Goal: Task Accomplishment & Management: Use online tool/utility

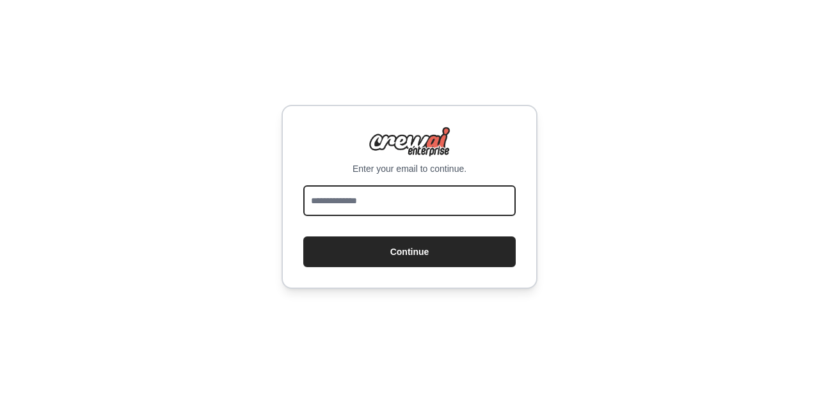
click at [400, 199] on input "email" at bounding box center [409, 200] width 212 height 31
type input "**********"
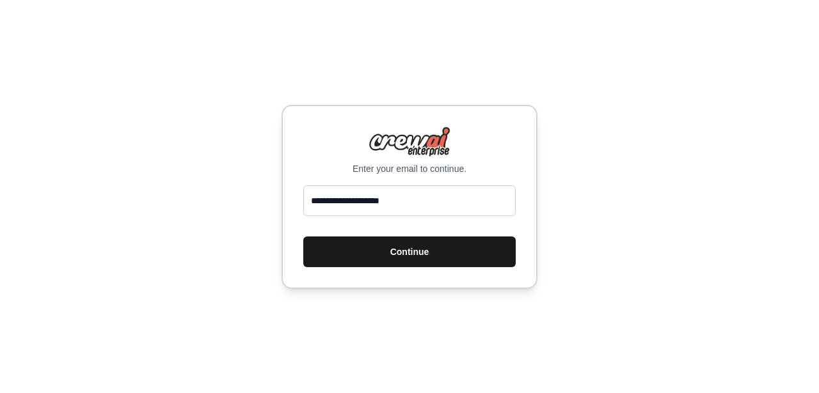
click at [396, 253] on button "Continue" at bounding box center [409, 252] width 212 height 31
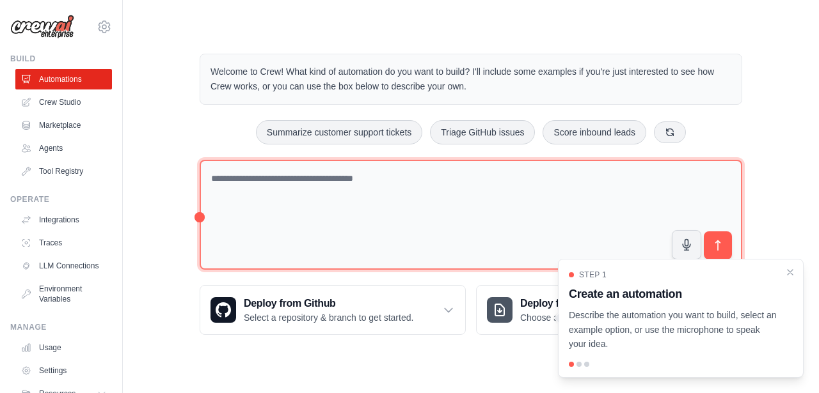
click at [395, 196] on textarea at bounding box center [471, 215] width 542 height 111
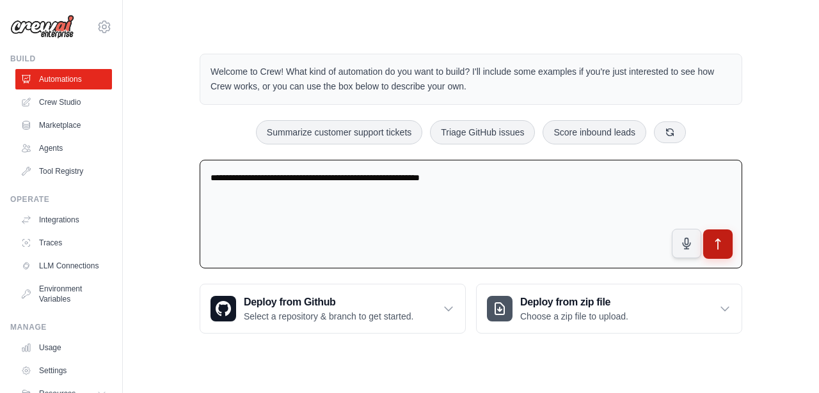
type textarea "**********"
click at [727, 242] on button "submit" at bounding box center [717, 244] width 29 height 29
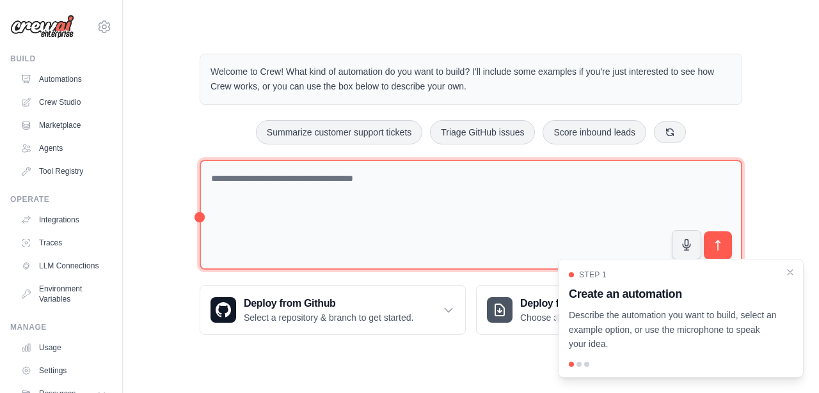
click at [437, 182] on textarea at bounding box center [471, 215] width 542 height 111
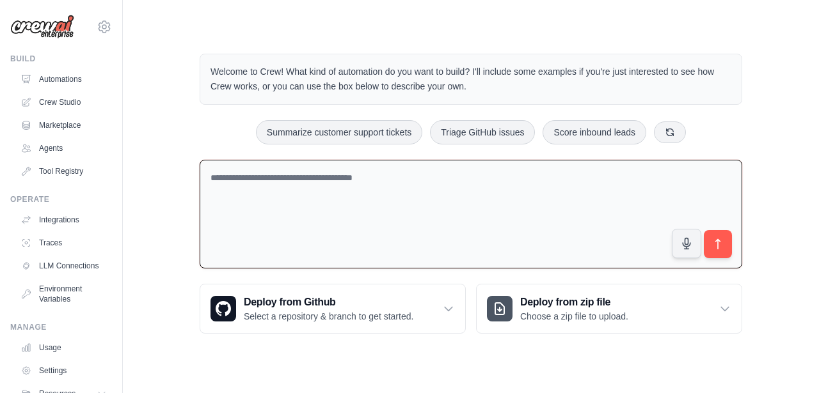
click at [569, 193] on textarea at bounding box center [471, 214] width 542 height 109
click at [385, 132] on button "Summarize customer support tickets" at bounding box center [339, 132] width 166 height 24
type textarea "**********"
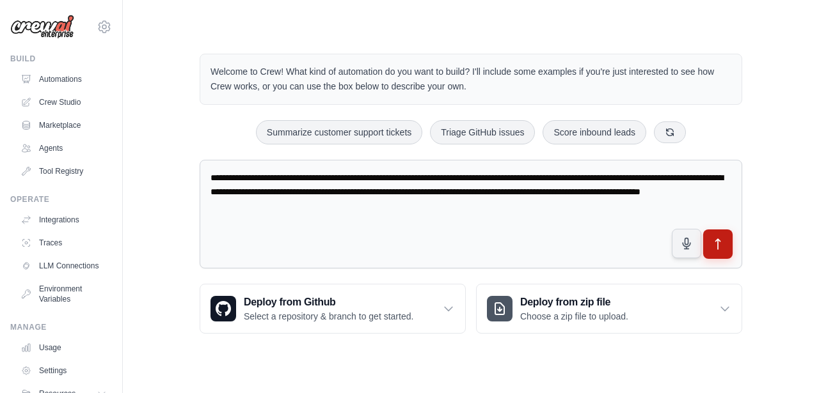
click at [725, 248] on button "submit" at bounding box center [717, 244] width 29 height 29
click at [55, 101] on link "Crew Studio" at bounding box center [65, 102] width 97 height 20
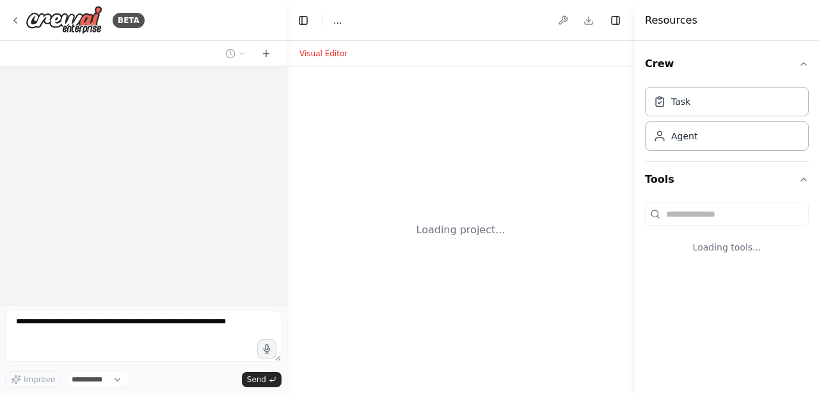
select select "****"
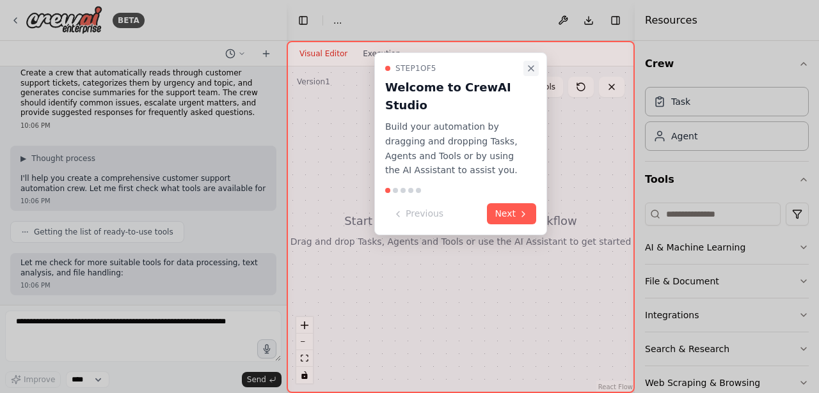
click at [530, 68] on icon "Close walkthrough" at bounding box center [531, 68] width 10 height 10
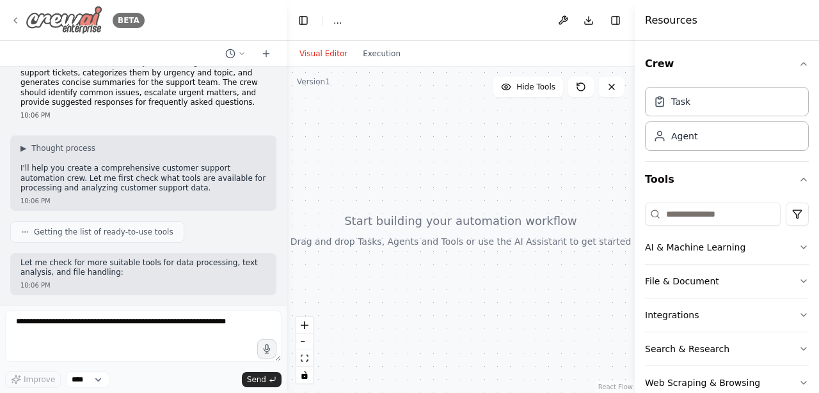
click at [20, 19] on icon at bounding box center [15, 20] width 10 height 10
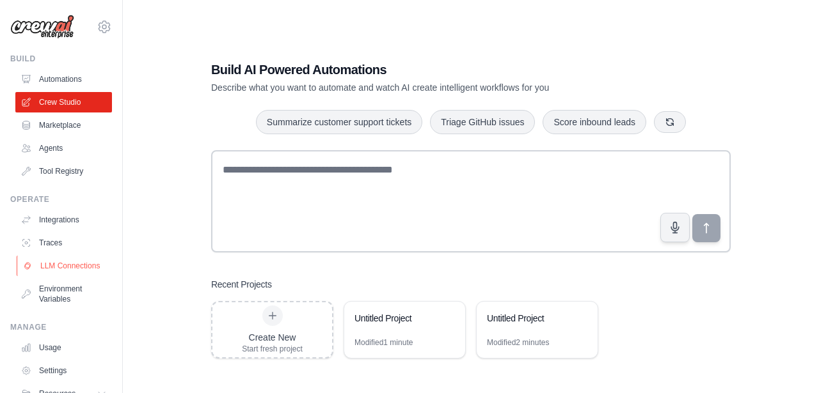
click at [58, 264] on link "LLM Connections" at bounding box center [65, 266] width 97 height 20
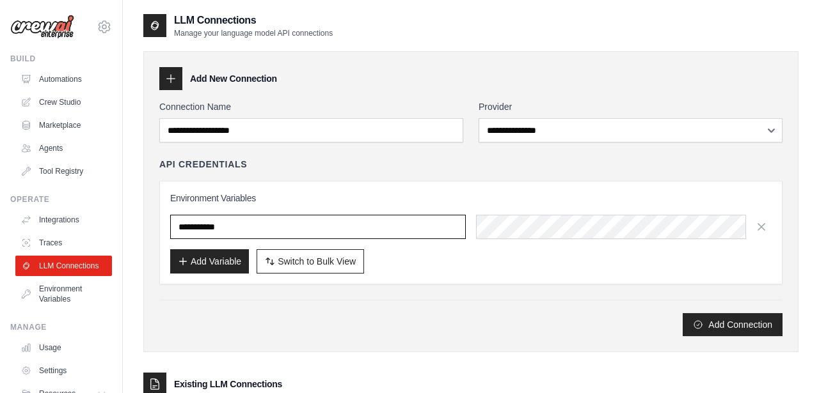
click at [281, 233] on input "text" at bounding box center [317, 227] width 295 height 24
type input "**********"
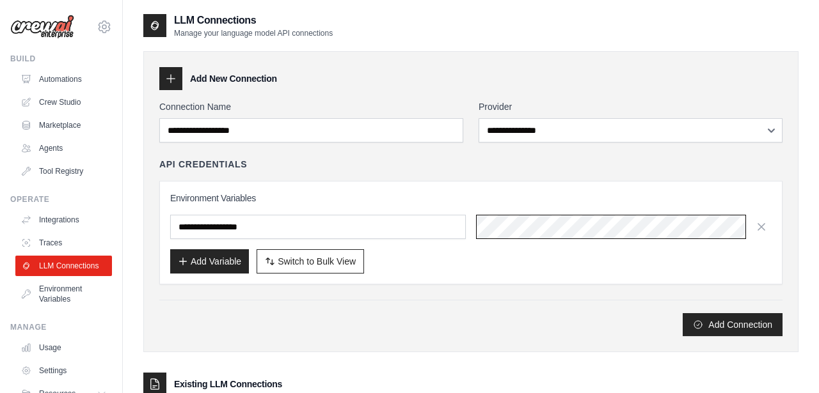
scroll to position [0, 631]
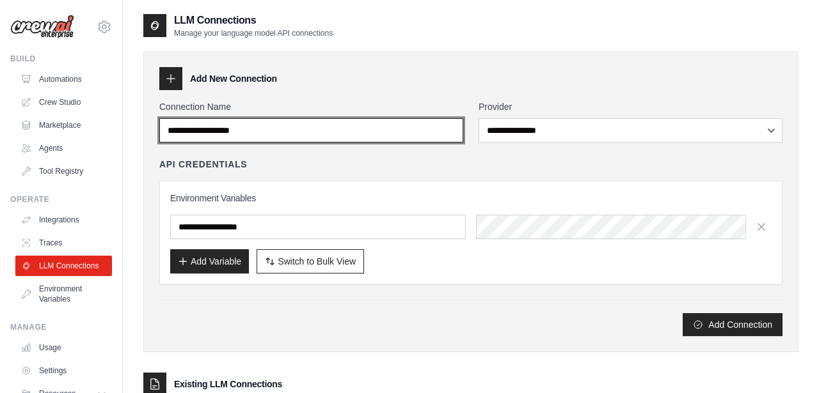
click at [267, 128] on input "Connection Name" at bounding box center [311, 130] width 304 height 24
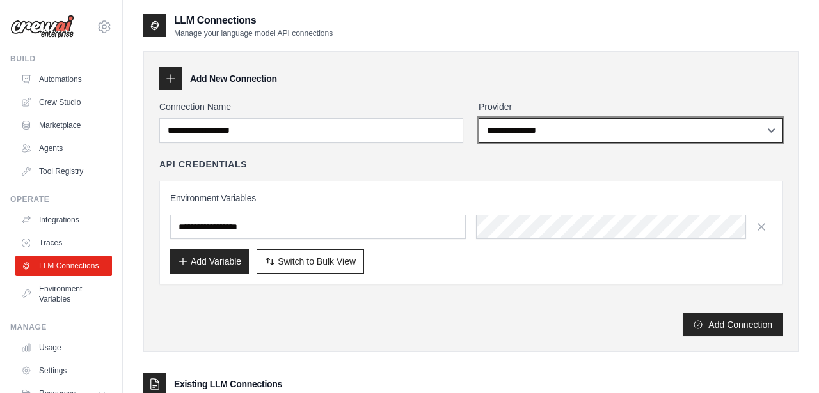
click at [495, 130] on select "**********" at bounding box center [630, 130] width 304 height 24
select select "******"
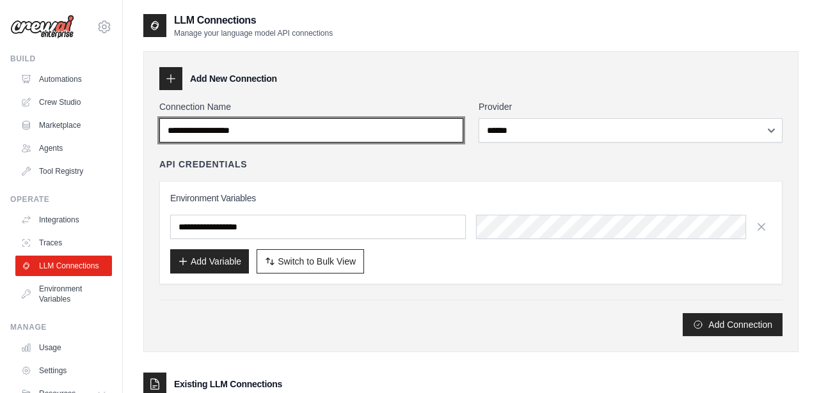
click at [399, 135] on input "Connection Name" at bounding box center [311, 130] width 304 height 24
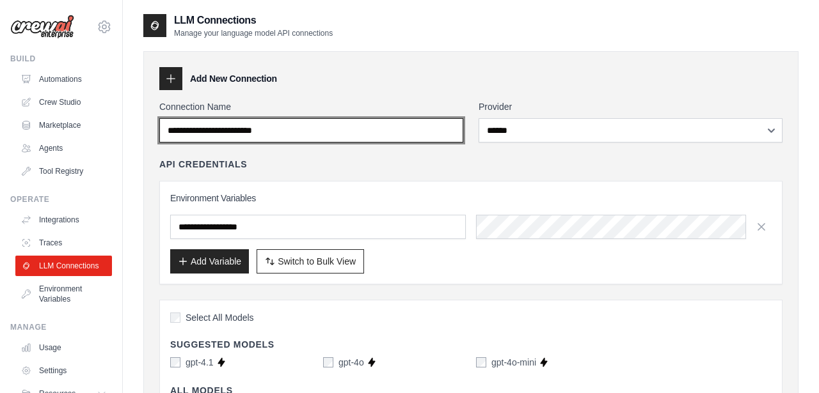
type input "**********"
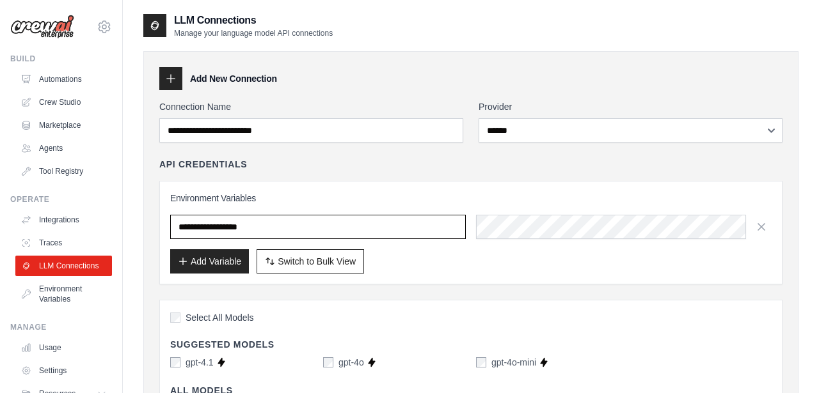
click at [301, 231] on input "**********" at bounding box center [317, 227] width 295 height 24
drag, startPoint x: 301, startPoint y: 230, endPoint x: 147, endPoint y: 232, distance: 154.2
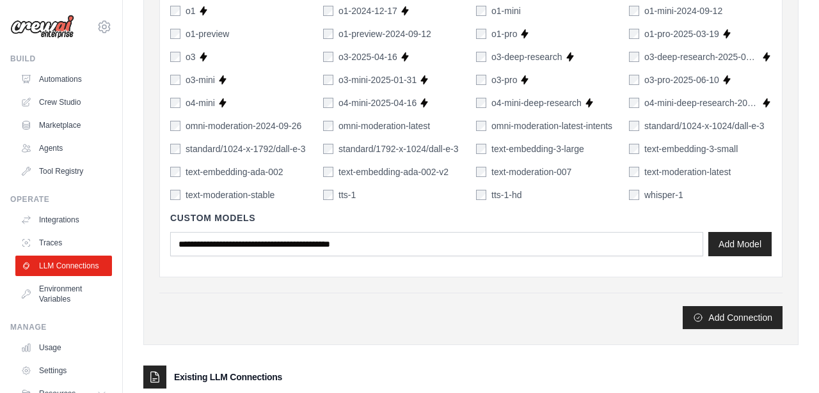
scroll to position [883, 0]
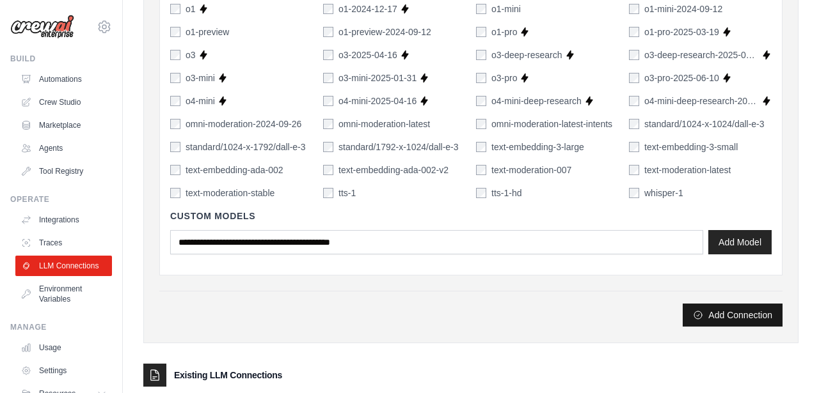
click at [714, 317] on button "Add Connection" at bounding box center [732, 315] width 100 height 23
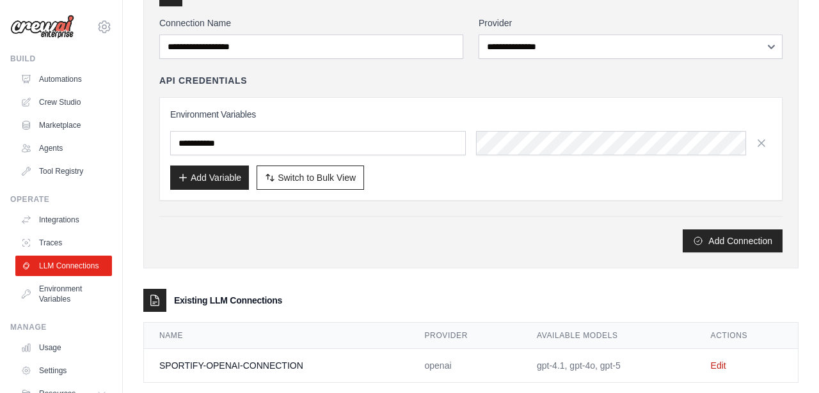
scroll to position [107, 0]
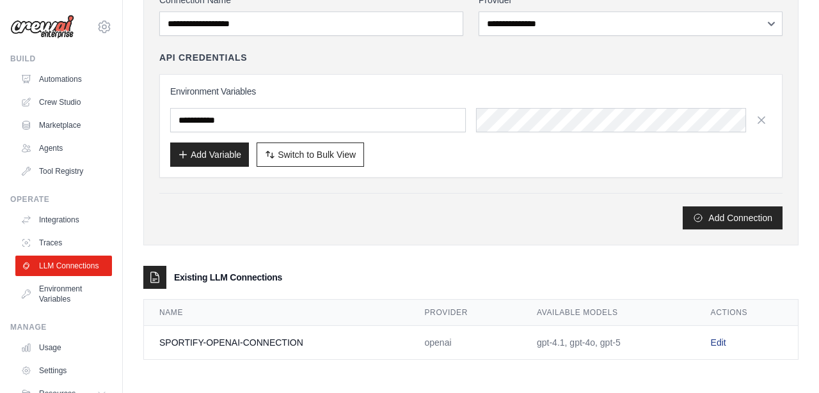
click at [713, 343] on link "Edit" at bounding box center [718, 343] width 15 height 10
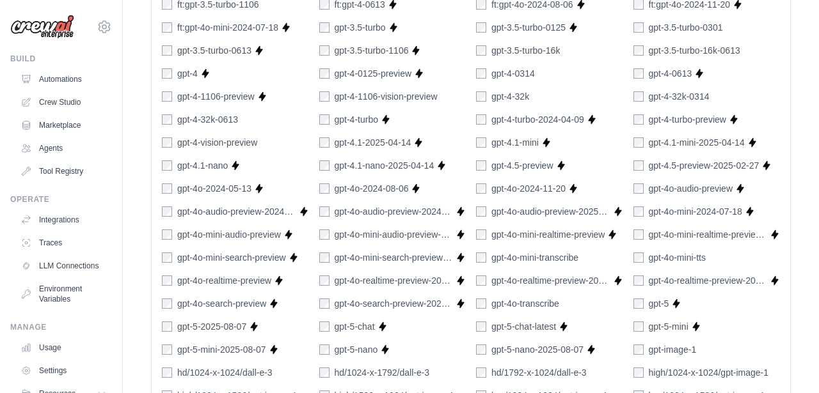
scroll to position [846, 0]
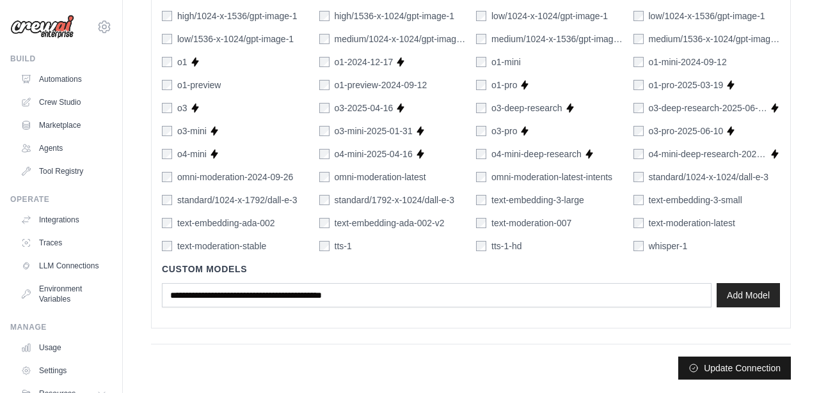
click at [690, 369] on icon "submit" at bounding box center [693, 368] width 10 height 10
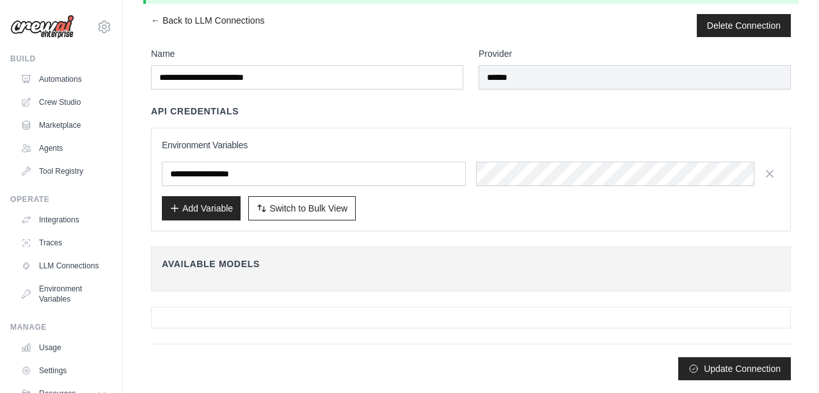
scroll to position [0, 0]
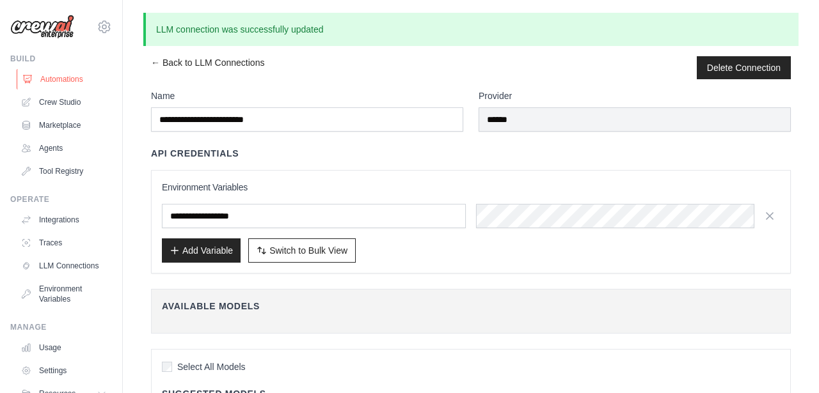
click at [63, 74] on link "Automations" at bounding box center [65, 79] width 97 height 20
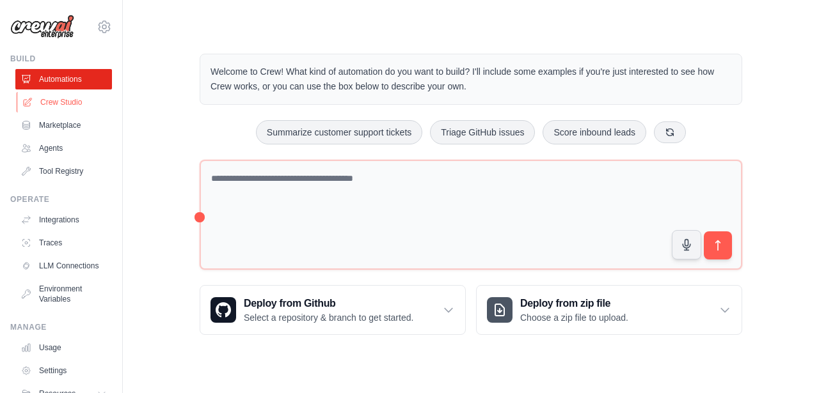
click at [64, 104] on link "Crew Studio" at bounding box center [65, 102] width 97 height 20
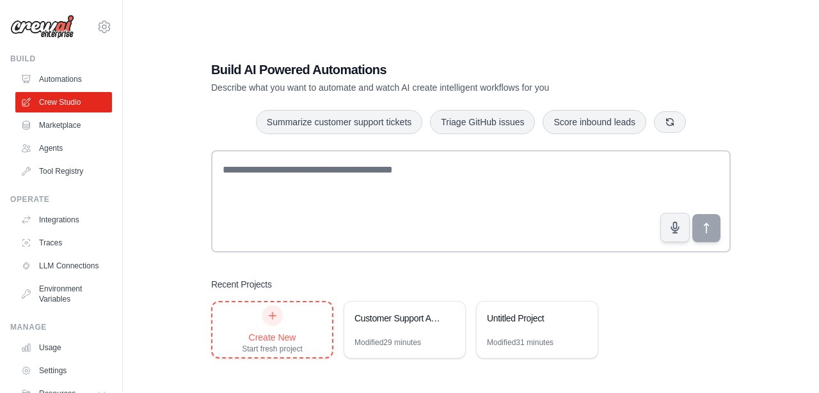
click at [265, 315] on div at bounding box center [272, 316] width 20 height 20
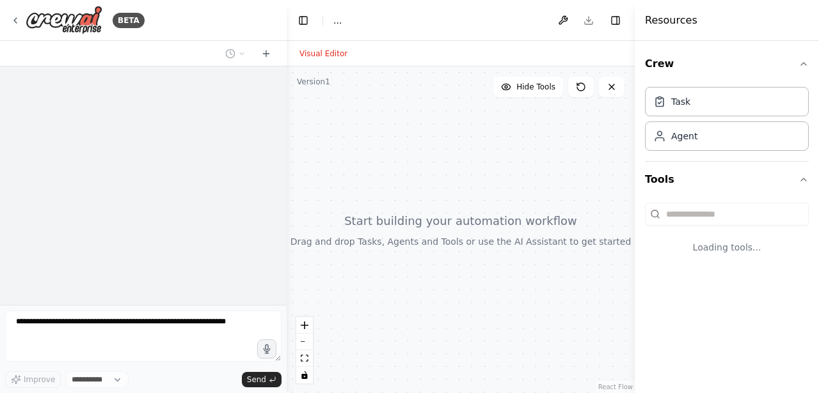
select select "****"
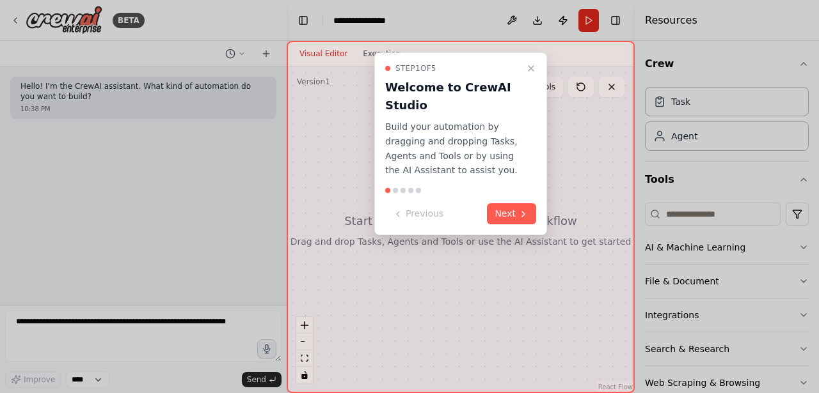
click at [395, 190] on div at bounding box center [395, 190] width 5 height 5
click at [515, 216] on button "Next" at bounding box center [511, 213] width 49 height 21
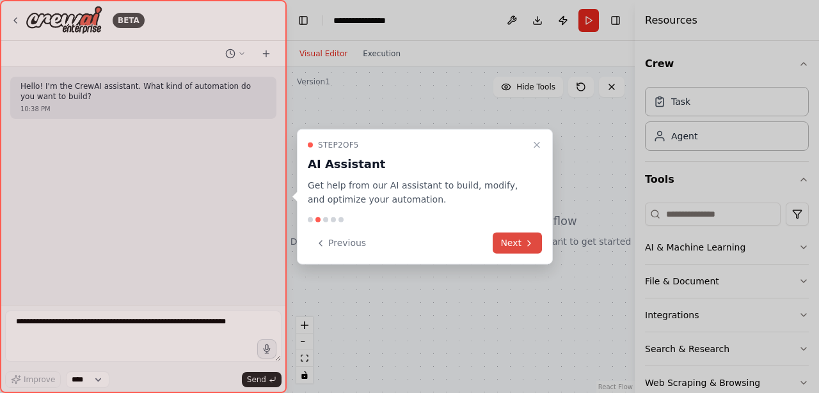
click at [515, 247] on button "Next" at bounding box center [516, 243] width 49 height 21
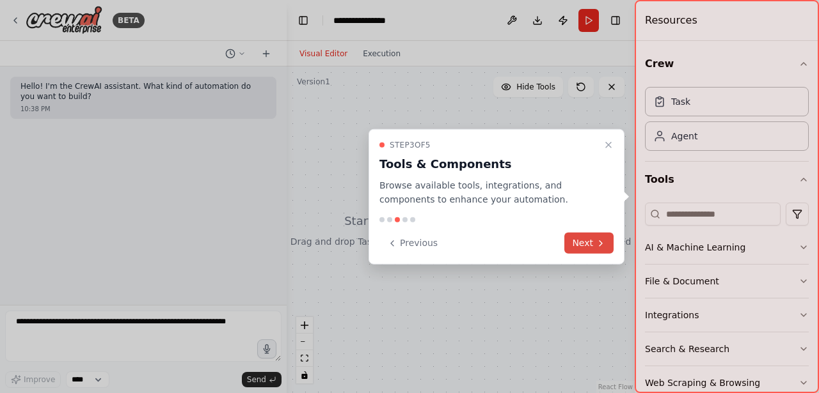
click at [583, 244] on button "Next" at bounding box center [588, 243] width 49 height 21
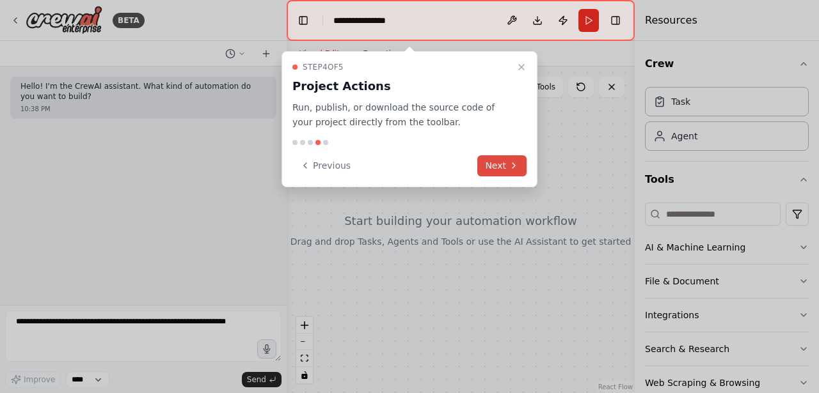
click at [505, 165] on button "Next" at bounding box center [501, 165] width 49 height 21
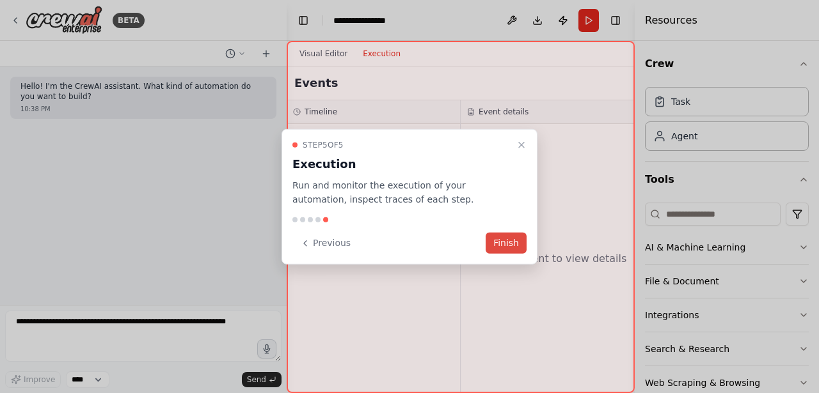
click at [508, 243] on button "Finish" at bounding box center [505, 243] width 41 height 21
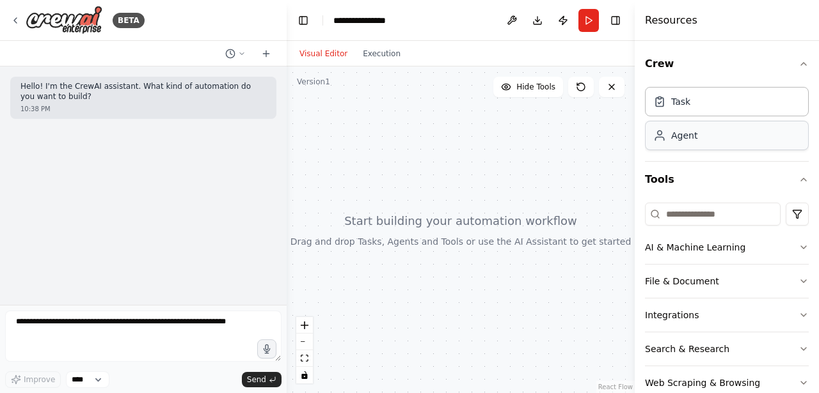
click at [723, 135] on div "Agent" at bounding box center [727, 135] width 164 height 29
click at [705, 100] on div "Task" at bounding box center [727, 100] width 164 height 29
click at [804, 286] on icon "button" at bounding box center [803, 281] width 10 height 10
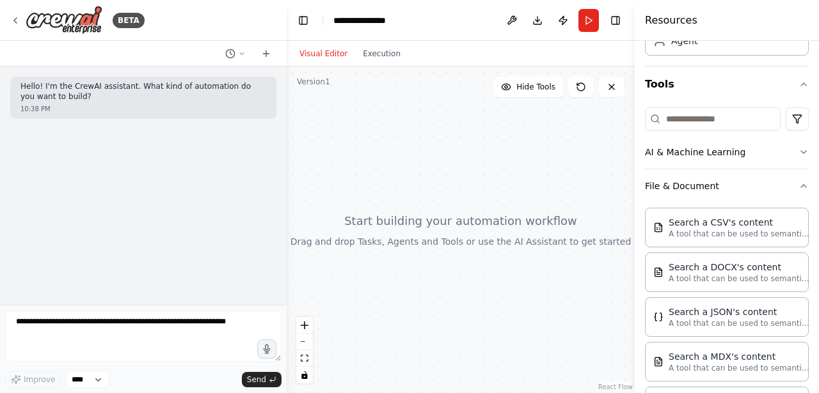
scroll to position [93, 0]
click at [804, 189] on icon "button" at bounding box center [803, 188] width 10 height 10
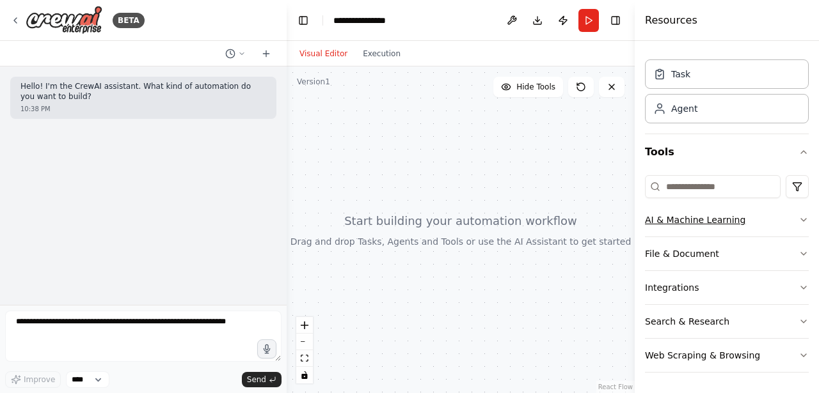
click at [806, 221] on icon "button" at bounding box center [803, 220] width 10 height 10
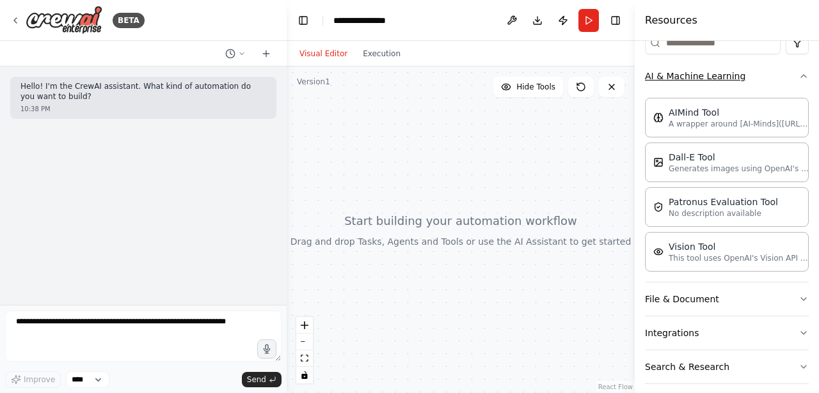
scroll to position [169, 0]
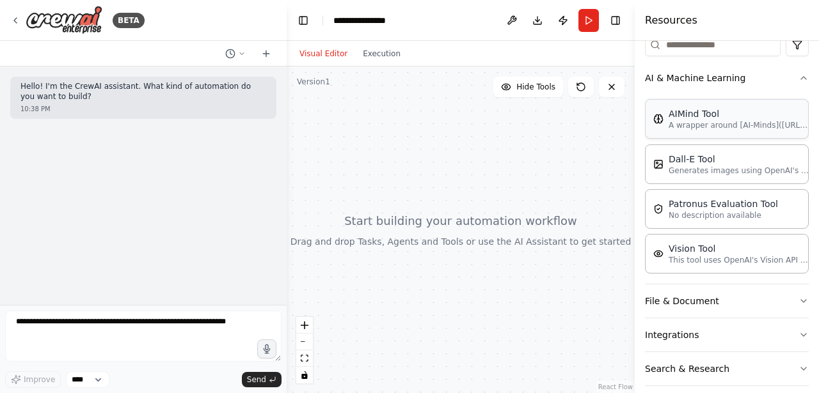
click at [720, 112] on div "AIMind Tool" at bounding box center [738, 113] width 141 height 13
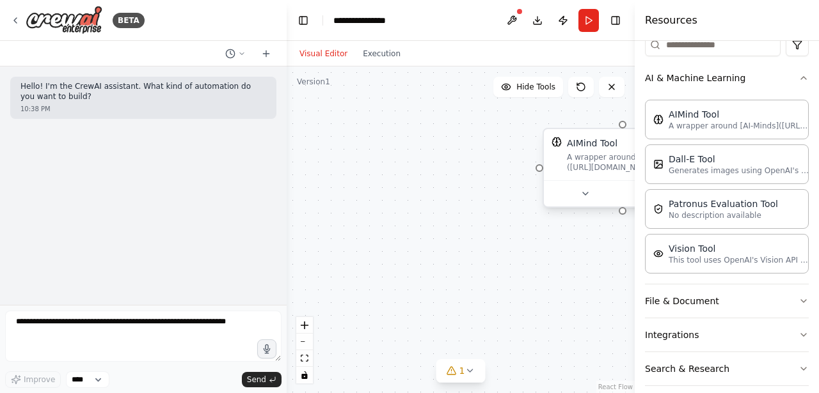
click at [556, 150] on div "AIMind Tool A wrapper around [AI-Minds]([URL][DOMAIN_NAME]). Useful for when yo…" at bounding box center [622, 155] width 142 height 36
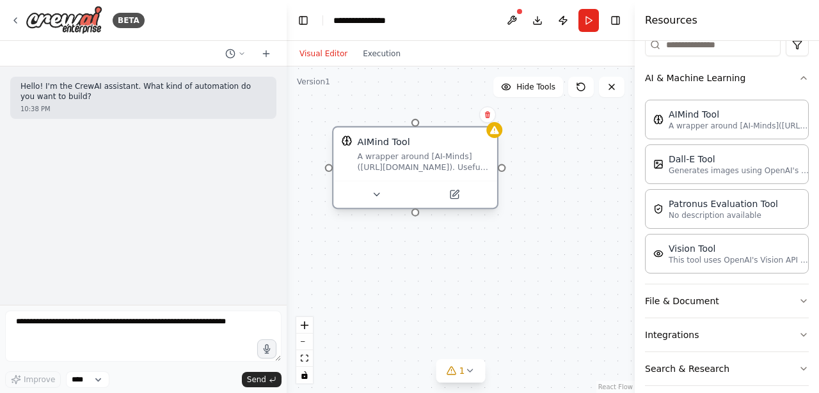
drag, startPoint x: 578, startPoint y: 173, endPoint x: 366, endPoint y: 179, distance: 212.4
click at [366, 179] on div "AIMind Tool A wrapper around [AI-Minds]([URL][DOMAIN_NAME]). Useful for when yo…" at bounding box center [415, 153] width 164 height 53
click at [488, 114] on icon at bounding box center [488, 115] width 8 height 8
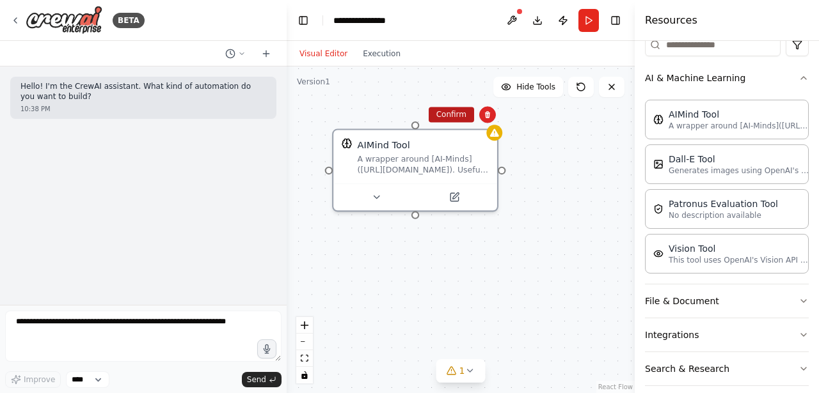
click at [455, 115] on button "Confirm" at bounding box center [451, 114] width 45 height 15
